Goal: Task Accomplishment & Management: Manage account settings

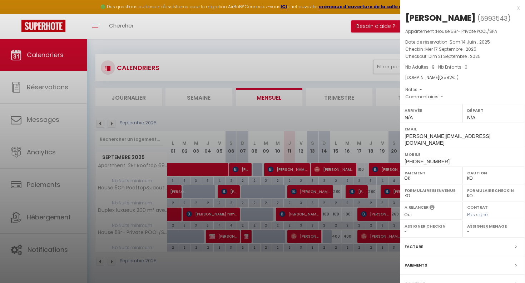
select select "KO"
select select "0"
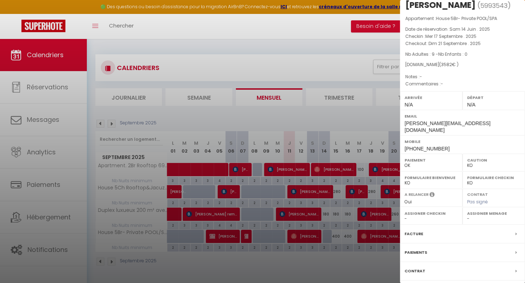
click at [390, 190] on div at bounding box center [262, 141] width 525 height 283
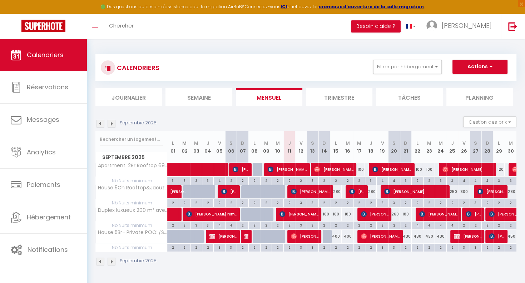
click at [397, 188] on span "[PERSON_NAME]" at bounding box center [415, 192] width 63 height 14
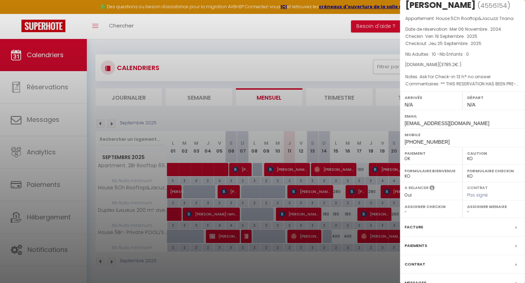
scroll to position [49, 0]
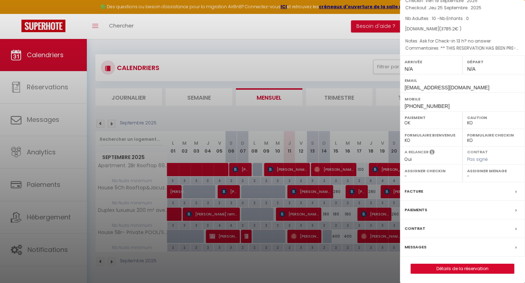
click at [419, 246] on label "Messages" at bounding box center [416, 247] width 22 height 8
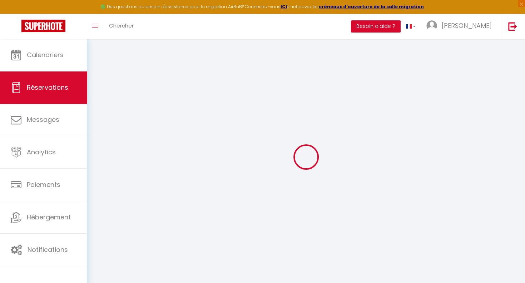
select select
checkbox input "false"
select select
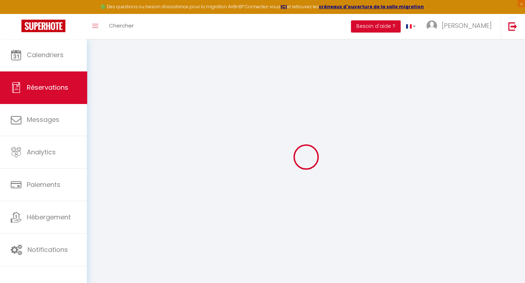
checkbox input "false"
type textarea "** THIS RESERVATION HAS BEEN PRE-PAID ** Approximate time of arrival: between 1…"
type textarea "Ask for Check-in 13 h? no answer"
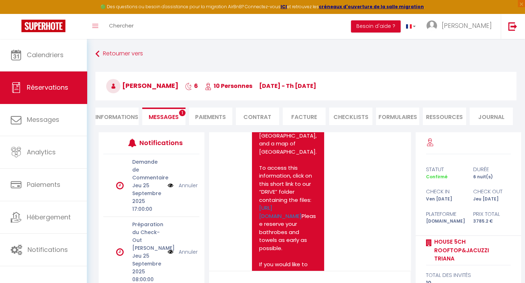
scroll to position [4071, 0]
